Goal: Task Accomplishment & Management: Complete application form

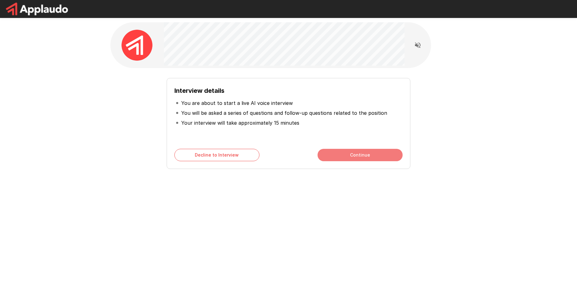
click at [355, 153] on button "Continue" at bounding box center [360, 155] width 85 height 12
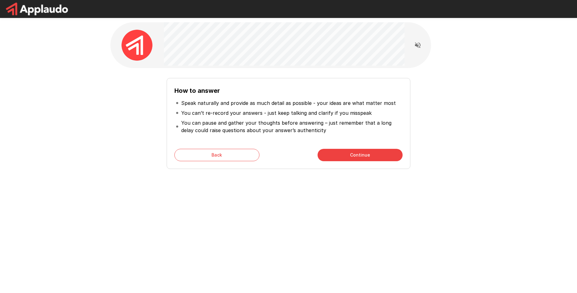
click at [341, 156] on button "Continue" at bounding box center [360, 155] width 85 height 12
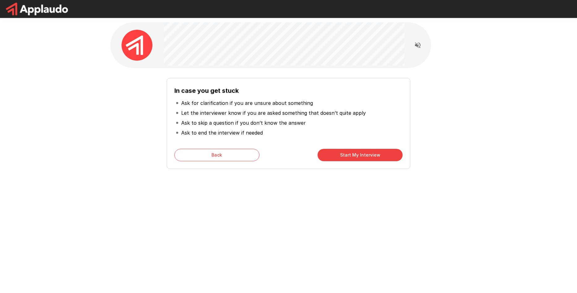
drag, startPoint x: 350, startPoint y: 158, endPoint x: 337, endPoint y: 194, distance: 37.9
click at [337, 194] on div "In case you get stuck Ask for clarification if you are unsure about something L…" at bounding box center [288, 110] width 371 height 221
click at [341, 160] on button "Start My Interview" at bounding box center [360, 155] width 85 height 12
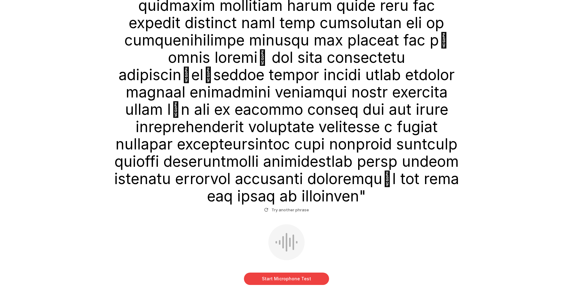
scroll to position [466, 0]
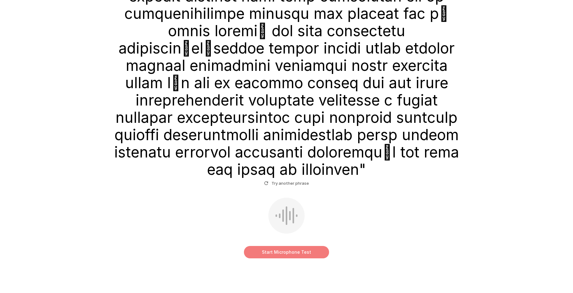
click at [261, 246] on button "Start Microphone Test" at bounding box center [286, 252] width 85 height 12
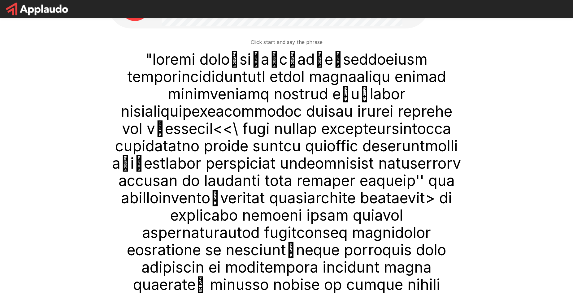
scroll to position [0, 0]
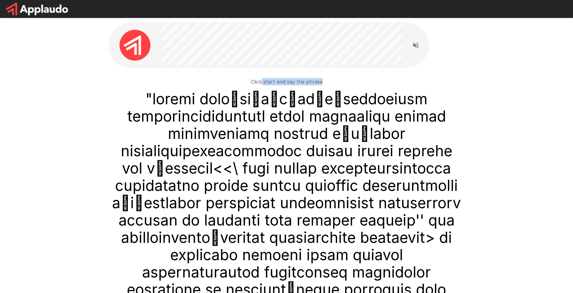
drag, startPoint x: 262, startPoint y: 80, endPoint x: 332, endPoint y: 76, distance: 69.4
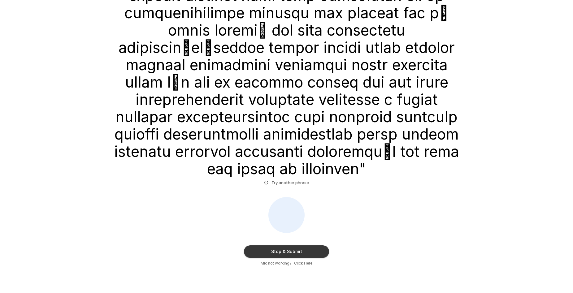
scroll to position [475, 0]
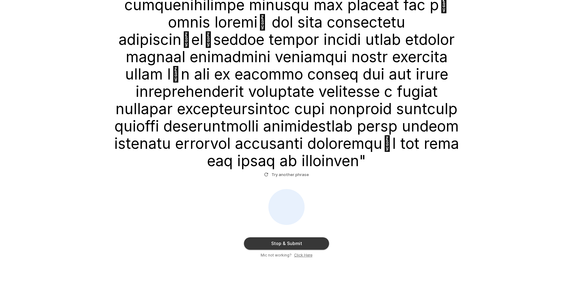
click at [291, 237] on button "Stop & Submit" at bounding box center [286, 243] width 85 height 12
click at [289, 170] on button "Try another phrase" at bounding box center [286, 175] width 48 height 10
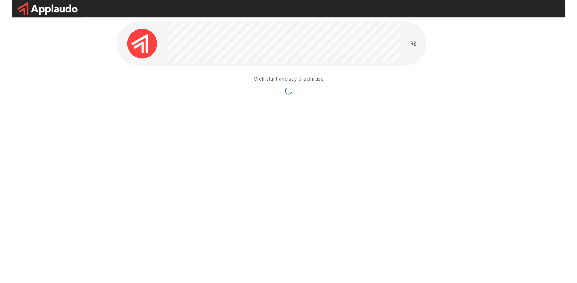
scroll to position [0, 0]
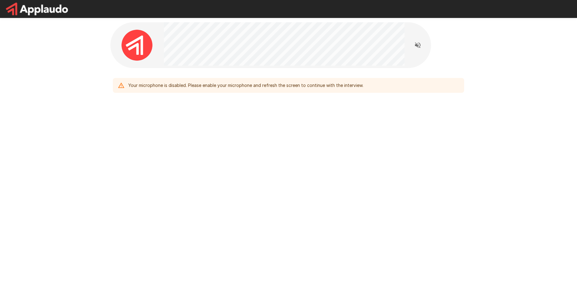
click at [257, 79] on div "Your microphone is disabled. Please enable your microphone and refresh the scre…" at bounding box center [288, 85] width 351 height 15
click at [211, 79] on div "Your microphone is disabled. Please enable your microphone and refresh the scre…" at bounding box center [288, 85] width 351 height 15
click at [215, 159] on div "Your microphone is disabled. Please enable your microphone and refresh the scre…" at bounding box center [288, 146] width 577 height 293
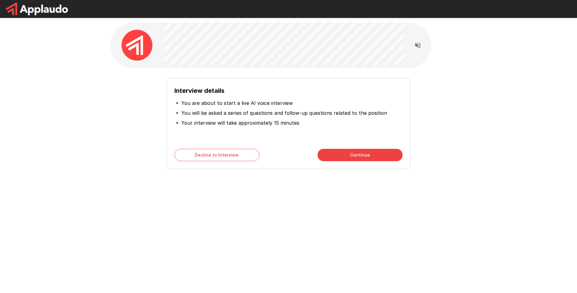
click at [368, 155] on button "Continue" at bounding box center [360, 155] width 85 height 12
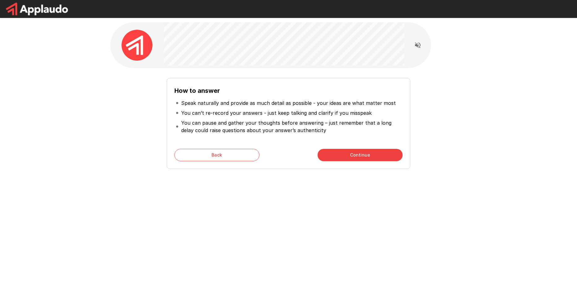
click at [367, 155] on button "Continue" at bounding box center [360, 155] width 85 height 12
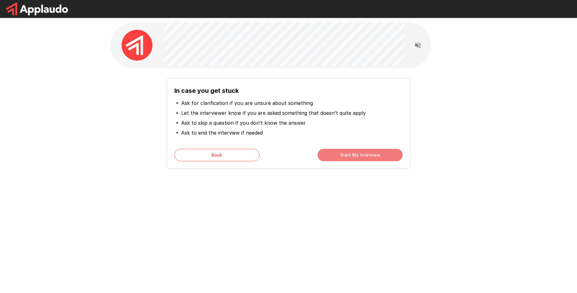
click at [367, 154] on button "Start My Interview" at bounding box center [360, 155] width 85 height 12
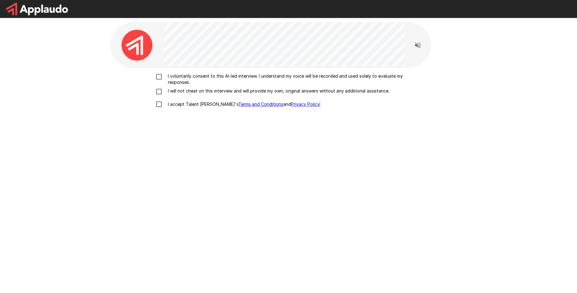
click at [367, 154] on div "I voluntarily consent to this AI-led interview. I understand my voice will be r…" at bounding box center [288, 95] width 371 height 190
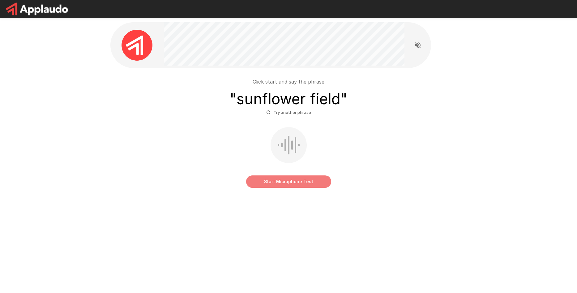
click at [304, 180] on button "Start Microphone Test" at bounding box center [288, 181] width 85 height 12
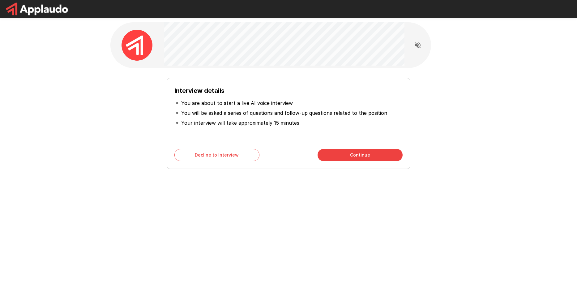
click at [336, 147] on div "Interview details You are about to start a live AI voice interview You will be …" at bounding box center [289, 123] width 244 height 91
click at [348, 151] on button "Continue" at bounding box center [360, 155] width 85 height 12
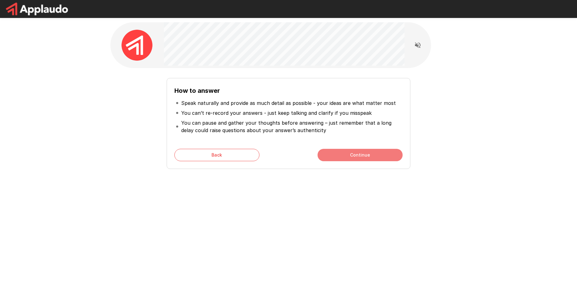
click at [350, 152] on button "Continue" at bounding box center [360, 155] width 85 height 12
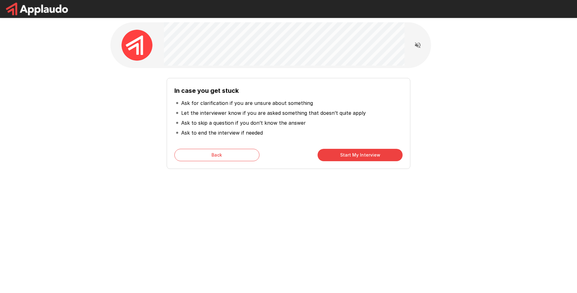
click at [350, 152] on button "Start My Interview" at bounding box center [360, 155] width 85 height 12
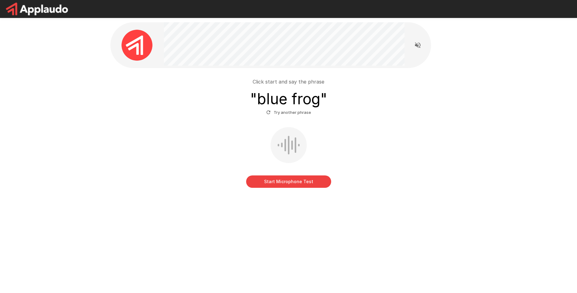
click at [298, 180] on button "Start Microphone Test" at bounding box center [288, 181] width 85 height 12
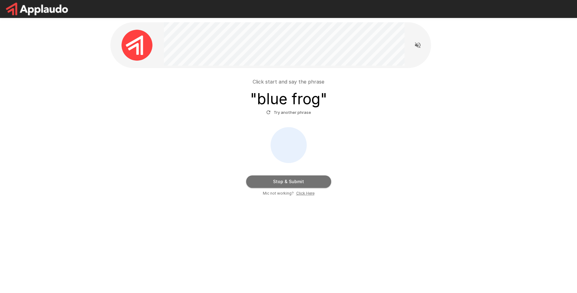
click at [311, 178] on button "Stop & Submit" at bounding box center [288, 181] width 85 height 12
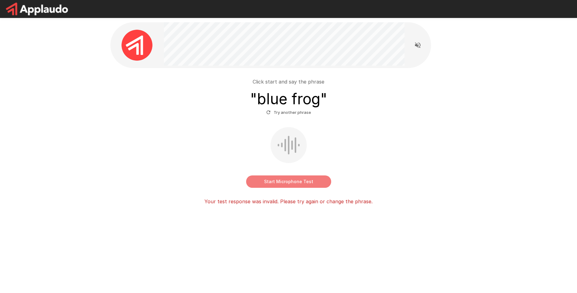
click at [299, 177] on button "Start Microphone Test" at bounding box center [288, 181] width 85 height 12
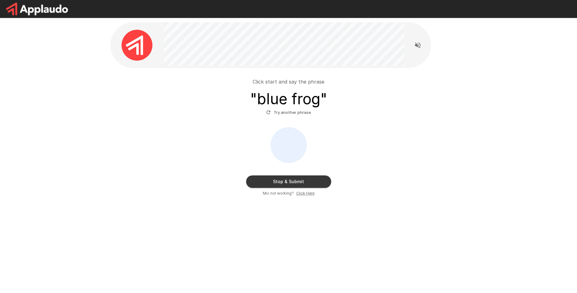
click at [323, 184] on button "Stop & Submit" at bounding box center [288, 181] width 85 height 12
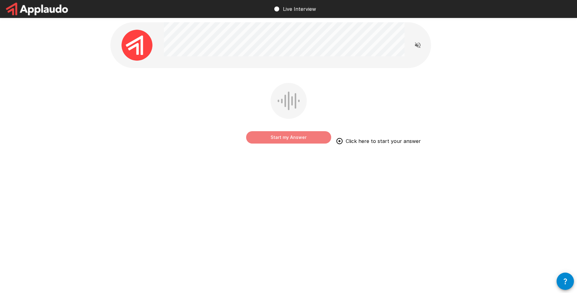
click at [298, 135] on button "Start my Answer" at bounding box center [288, 137] width 85 height 12
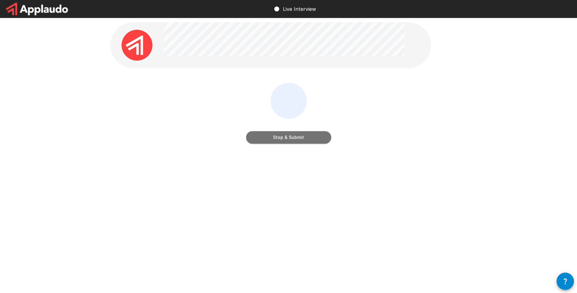
click at [298, 137] on button "Stop & Submit" at bounding box center [288, 137] width 85 height 12
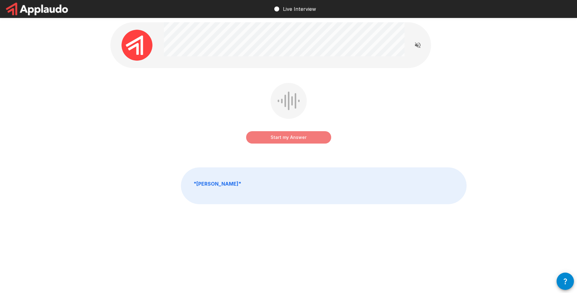
click at [301, 136] on button "Start my Answer" at bounding box center [288, 137] width 85 height 12
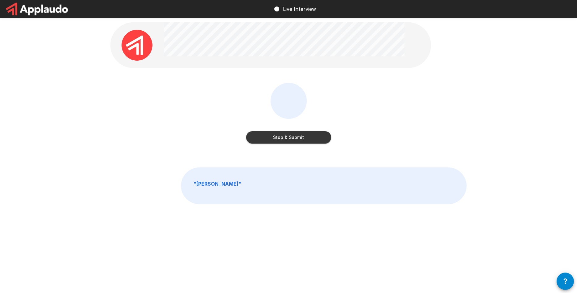
click at [301, 136] on button "Stop & Submit" at bounding box center [288, 137] width 85 height 12
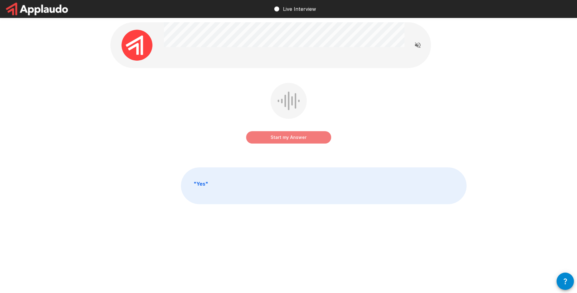
click at [301, 136] on button "Start my Answer" at bounding box center [288, 137] width 85 height 12
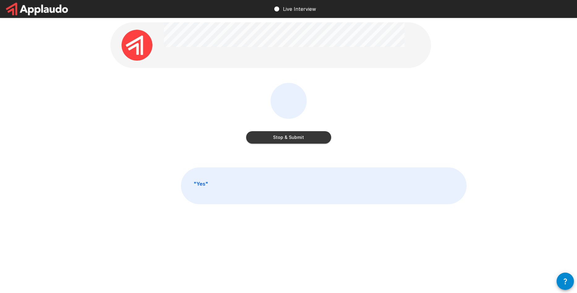
click at [300, 136] on button "Stop & Submit" at bounding box center [288, 137] width 85 height 12
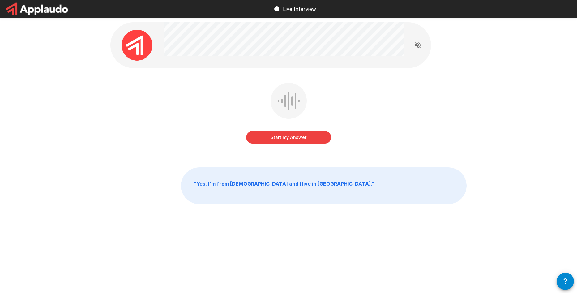
click at [169, 140] on div "Start my Answer " Yes, I'm from [DEMOGRAPHIC_DATA] and I live in [GEOGRAPHIC_DA…" at bounding box center [288, 127] width 371 height 254
click at [289, 139] on button "Start my Answer" at bounding box center [288, 137] width 85 height 12
click at [311, 138] on button "Start my Answer" at bounding box center [288, 137] width 85 height 12
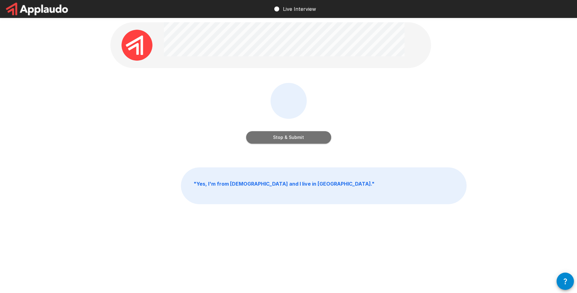
click at [311, 138] on button "Stop & Submit" at bounding box center [288, 137] width 85 height 12
